Goal: Information Seeking & Learning: Learn about a topic

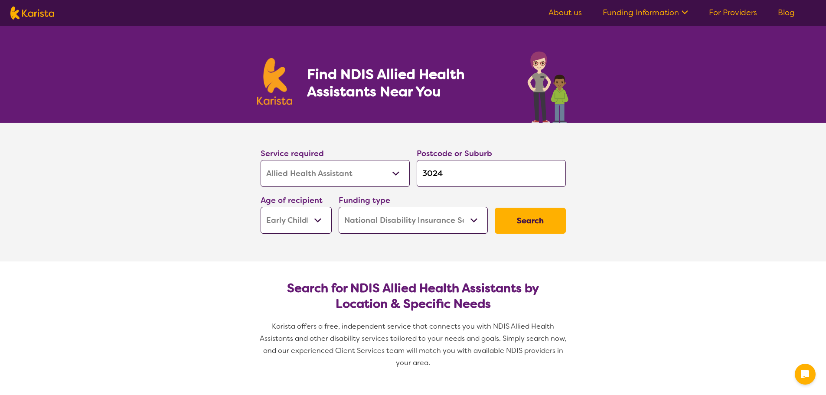
select select "Allied Health Assistant"
select select "EC"
select select "NDIS"
select select "Allied Health Assistant"
select select "EC"
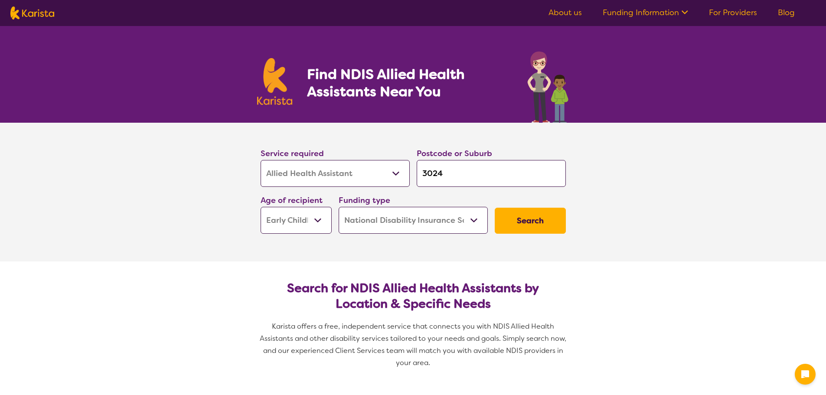
select select "NDIS"
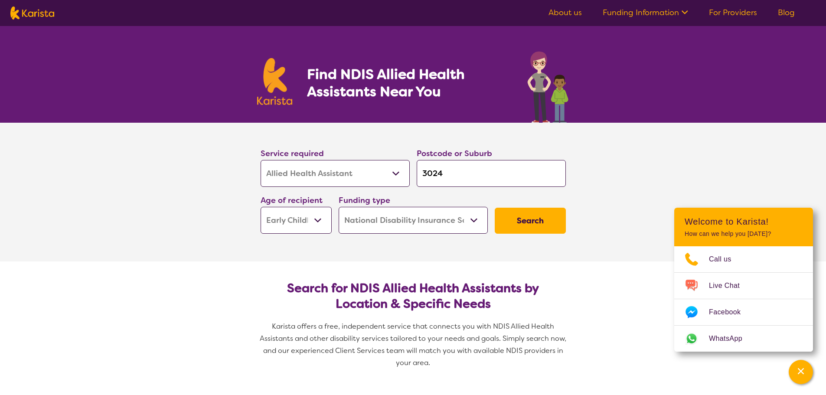
drag, startPoint x: 451, startPoint y: 173, endPoint x: 432, endPoint y: 174, distance: 18.7
click at [432, 174] on input "3024" at bounding box center [491, 173] width 149 height 27
click at [442, 171] on input "3024" at bounding box center [491, 173] width 149 height 27
drag, startPoint x: 446, startPoint y: 176, endPoint x: 430, endPoint y: 176, distance: 16.5
click at [430, 176] on input "3024" at bounding box center [491, 173] width 149 height 27
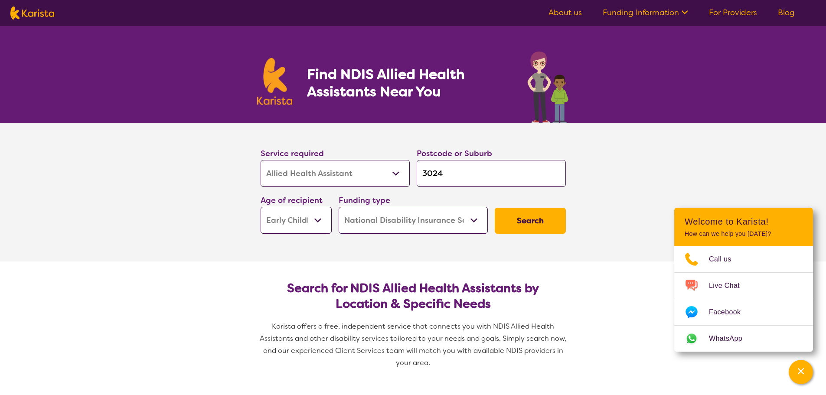
type input "32"
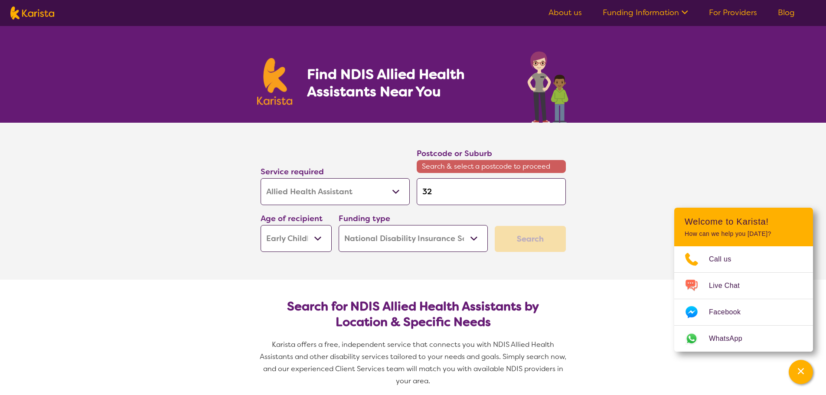
type input "321"
type input "3218"
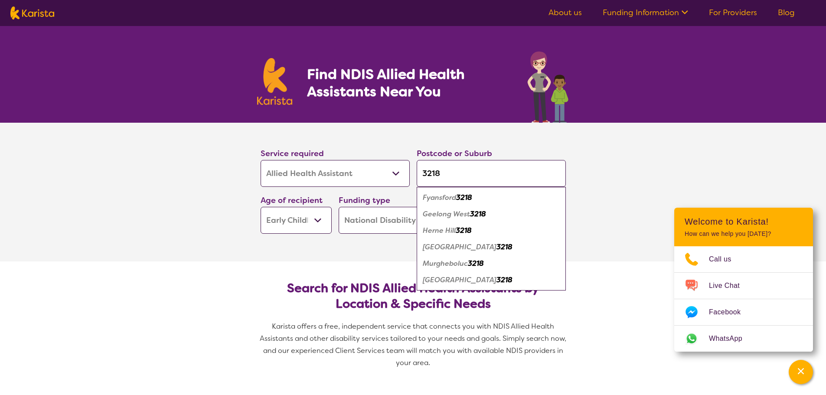
type input "3218"
click at [446, 218] on em "Geelong West" at bounding box center [446, 214] width 47 height 9
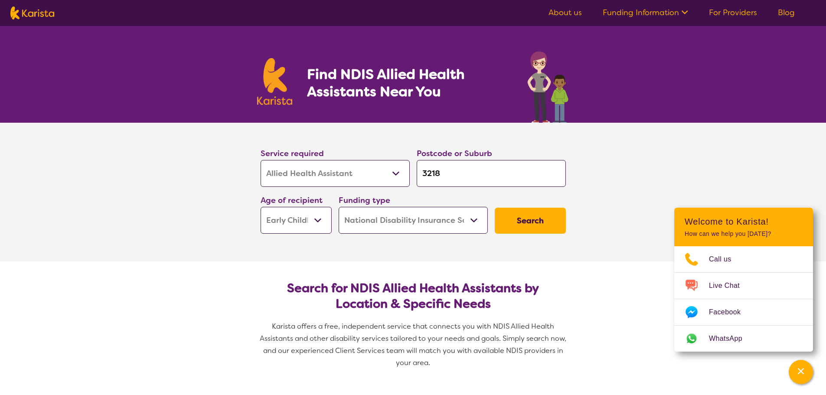
click at [312, 221] on select "Early Childhood - 0 to 9 Child - 10 to 11 Adolescent - 12 to 17 Adult - 18 to 6…" at bounding box center [296, 220] width 71 height 27
select select "AS"
click at [261, 207] on select "Early Childhood - 0 to 9 Child - 10 to 11 Adolescent - 12 to 17 Adult - 18 to 6…" at bounding box center [296, 220] width 71 height 27
select select "AS"
click at [534, 226] on button "Search" at bounding box center [530, 221] width 71 height 26
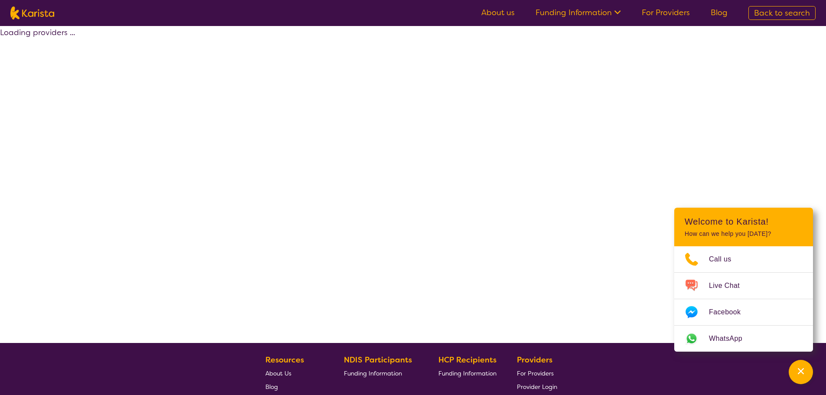
select select "NDIS"
select select "Allied Health Assistant"
select select "AS"
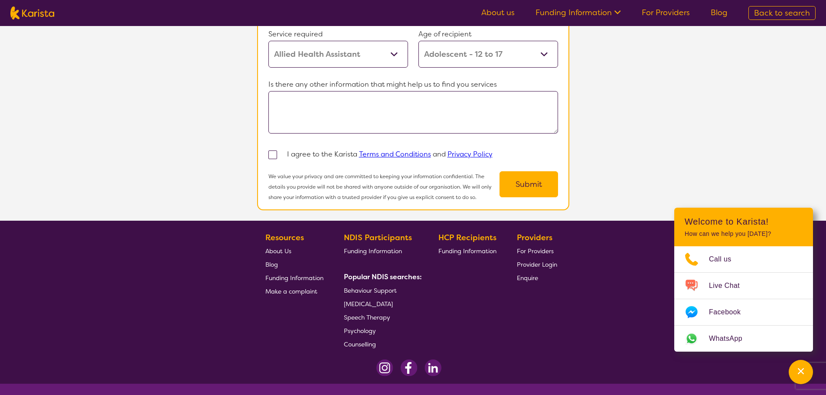
scroll to position [756, 0]
